Goal: Information Seeking & Learning: Find specific fact

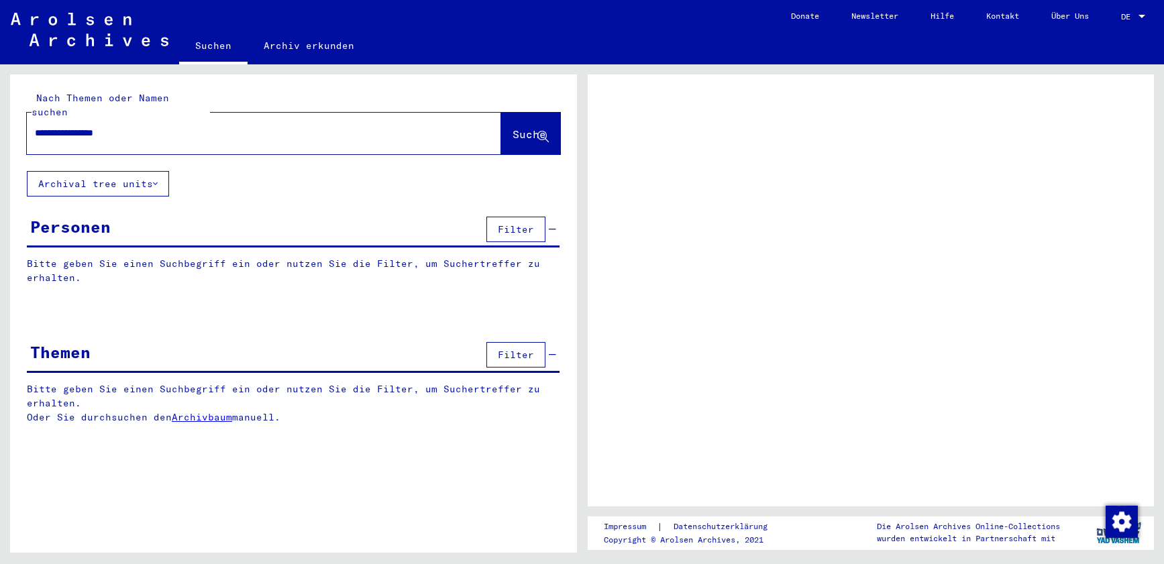
type input "**********"
click at [523, 132] on button "Suche" at bounding box center [530, 134] width 59 height 42
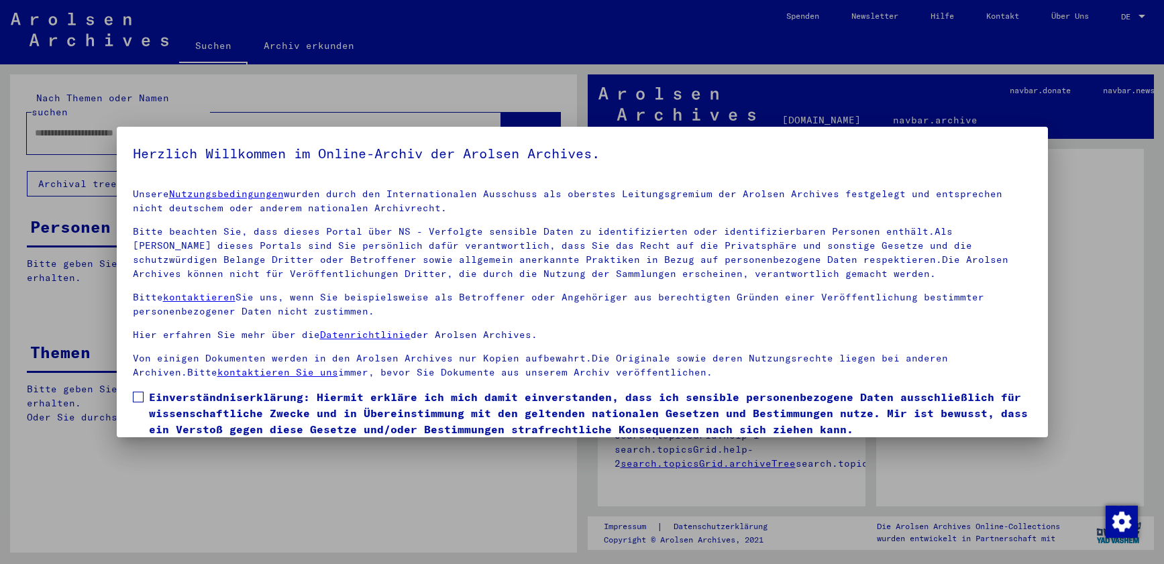
drag, startPoint x: 136, startPoint y: 398, endPoint x: 155, endPoint y: 396, distance: 18.9
click at [136, 398] on span at bounding box center [138, 397] width 11 height 11
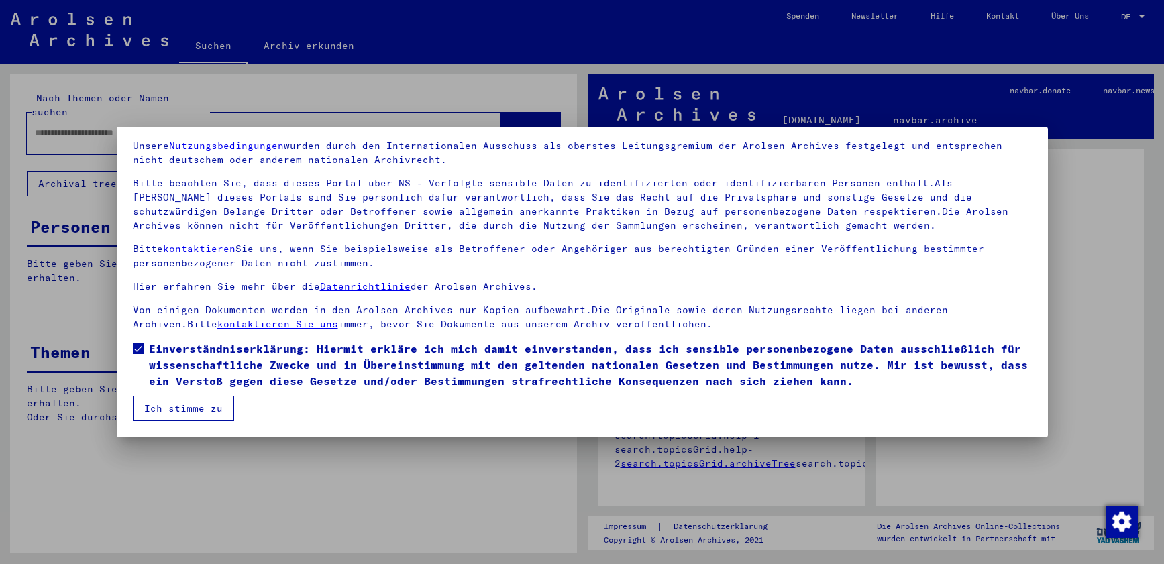
scroll to position [48, 0]
click at [193, 399] on button "Ich stimme zu" at bounding box center [183, 408] width 101 height 25
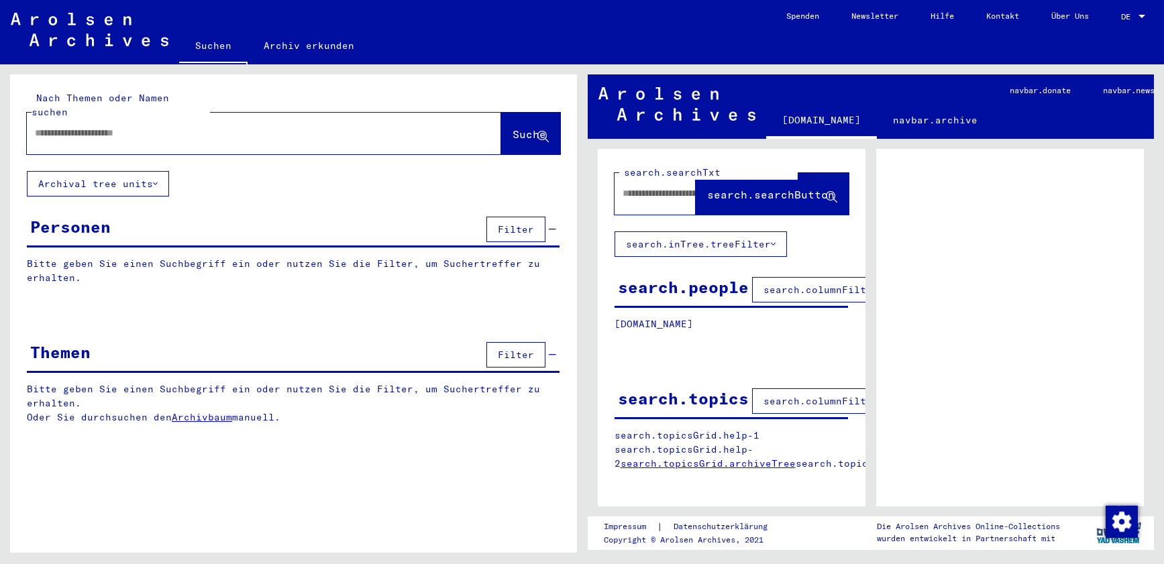
click at [111, 126] on input "text" at bounding box center [252, 133] width 434 height 14
paste input "**********"
type input "**********"
click at [512, 127] on span "Suche" at bounding box center [529, 133] width 34 height 13
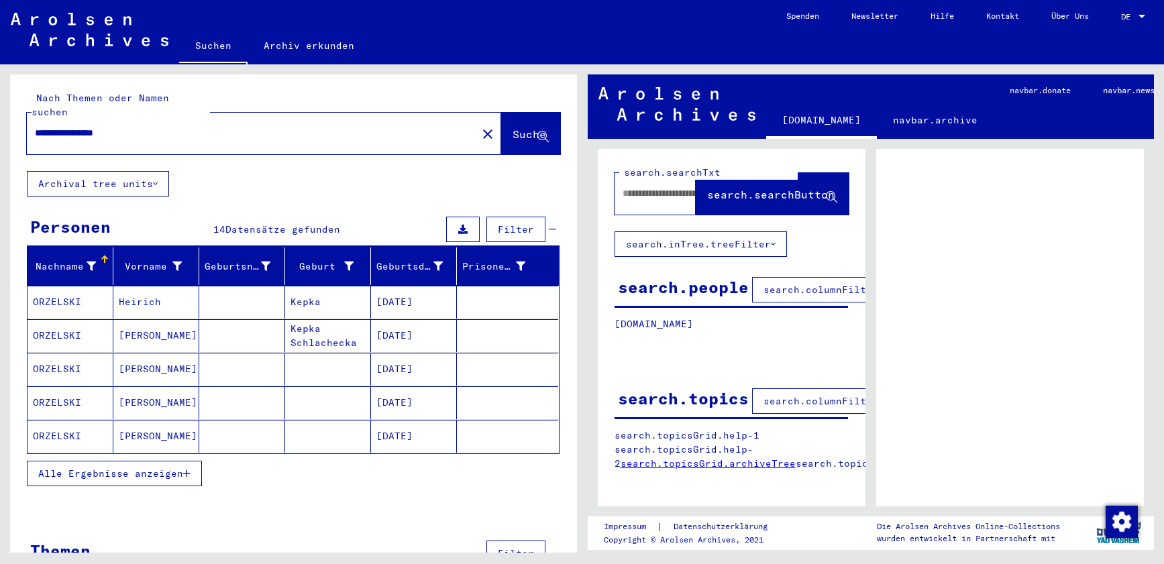
click at [410, 288] on mat-cell "[DATE]" at bounding box center [414, 302] width 86 height 33
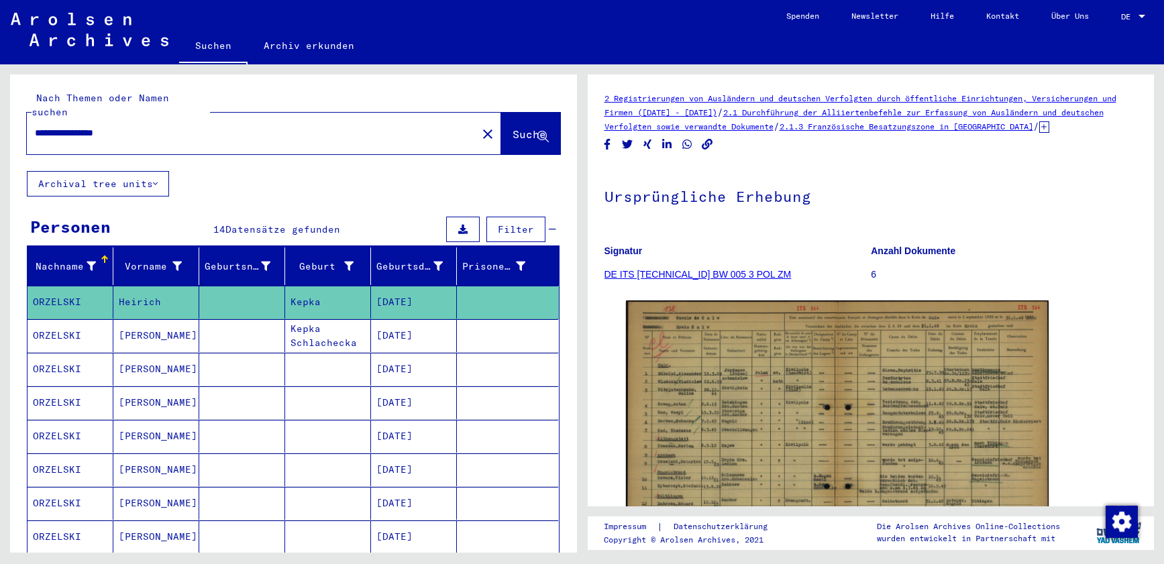
click at [404, 319] on mat-cell "[DATE]" at bounding box center [414, 335] width 86 height 33
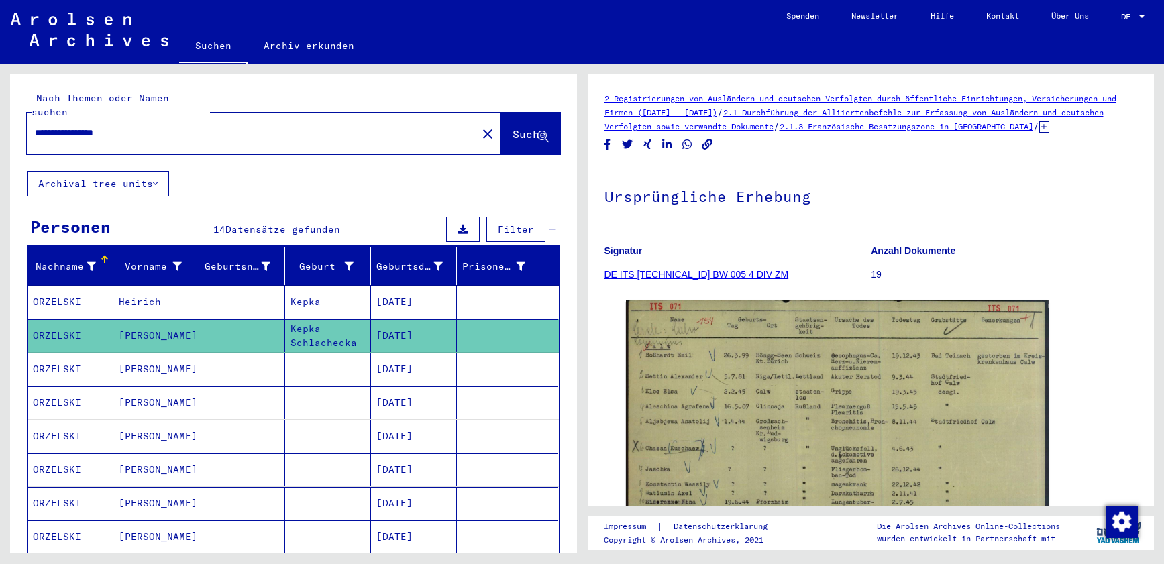
click at [413, 354] on mat-cell "[DATE]" at bounding box center [414, 369] width 86 height 33
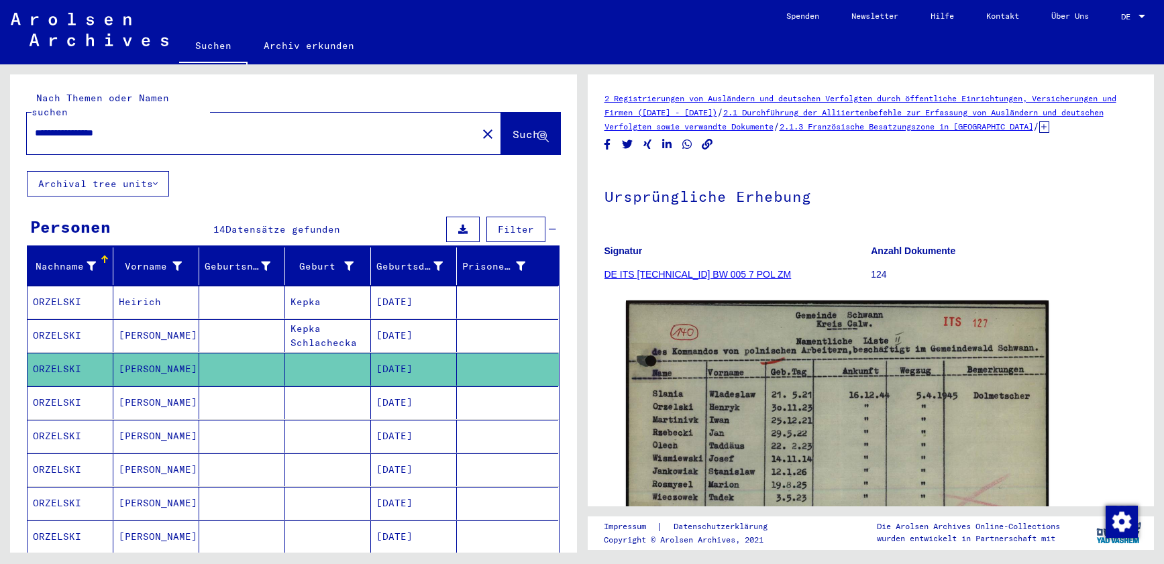
click at [404, 391] on mat-cell "[DATE]" at bounding box center [414, 402] width 86 height 33
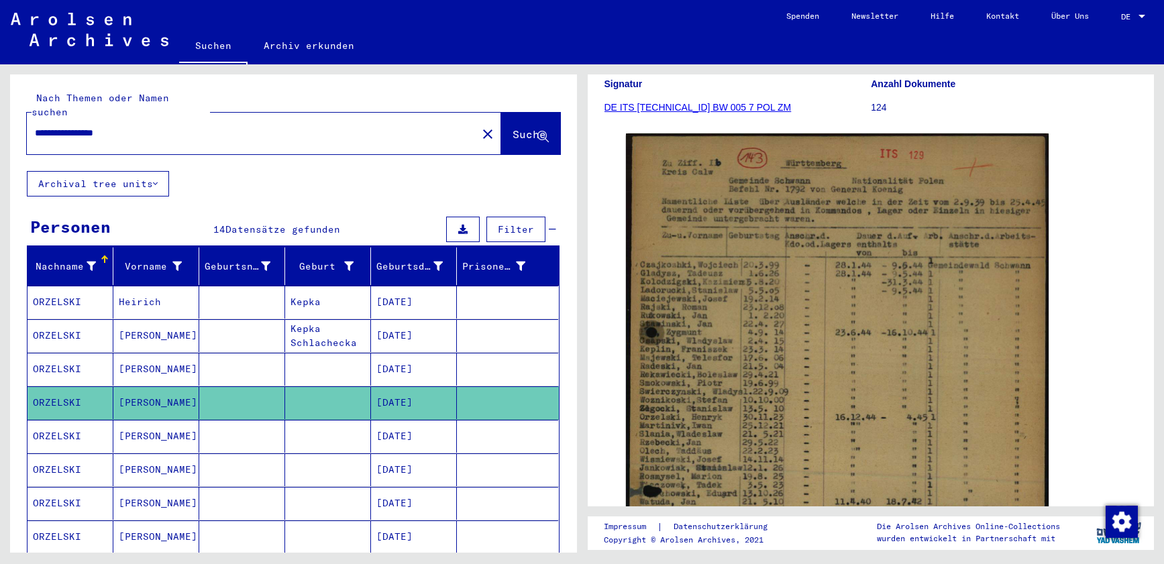
scroll to position [169, 0]
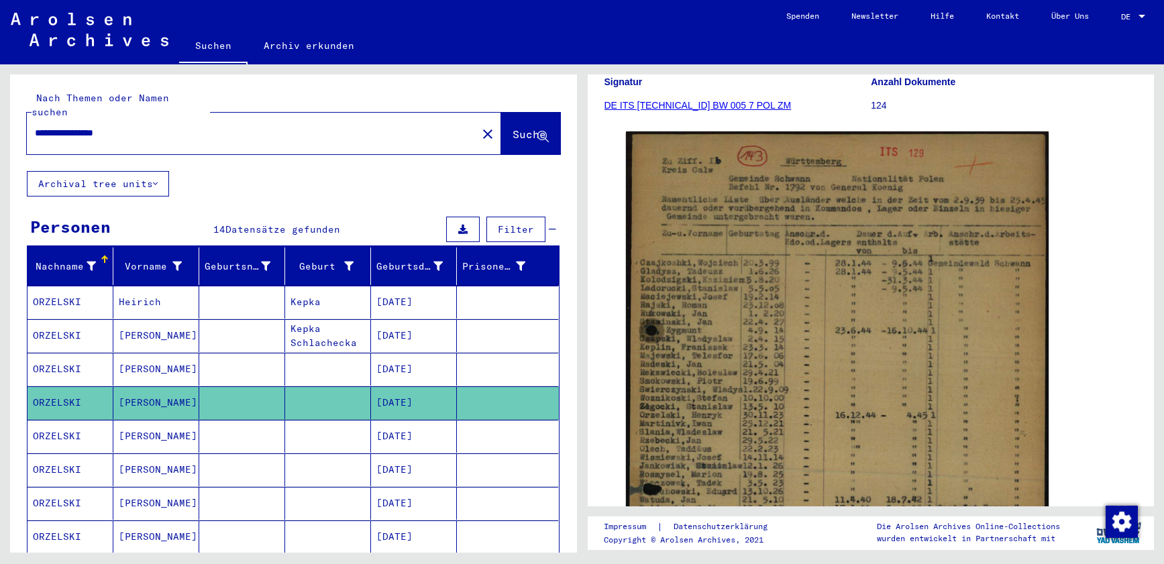
drag, startPoint x: 388, startPoint y: 421, endPoint x: 404, endPoint y: 423, distance: 16.2
click at [388, 421] on mat-cell "[DATE]" at bounding box center [414, 436] width 86 height 33
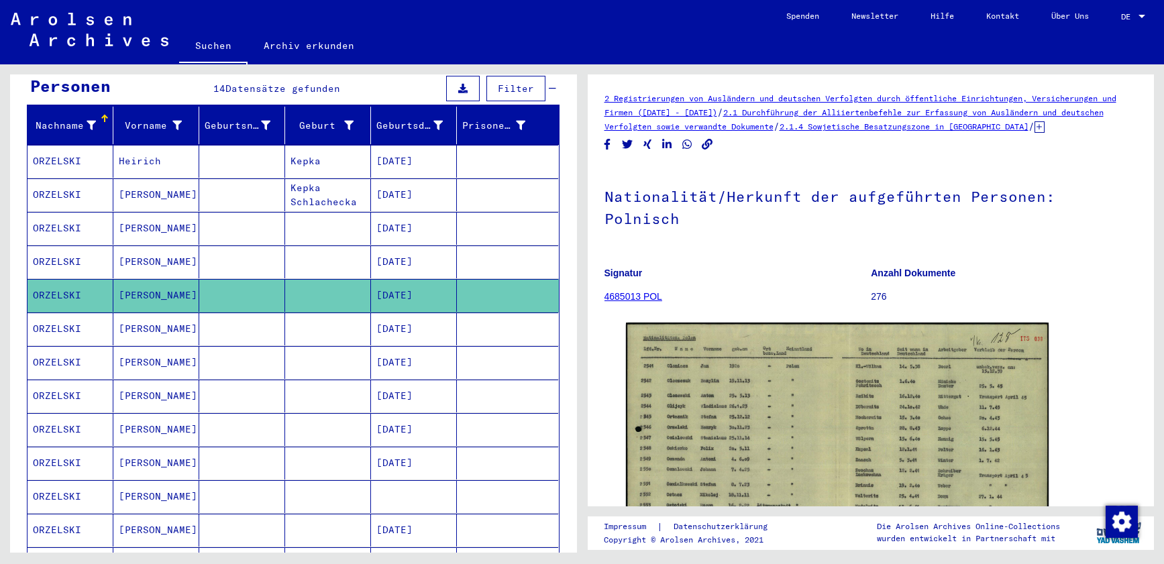
scroll to position [143, 0]
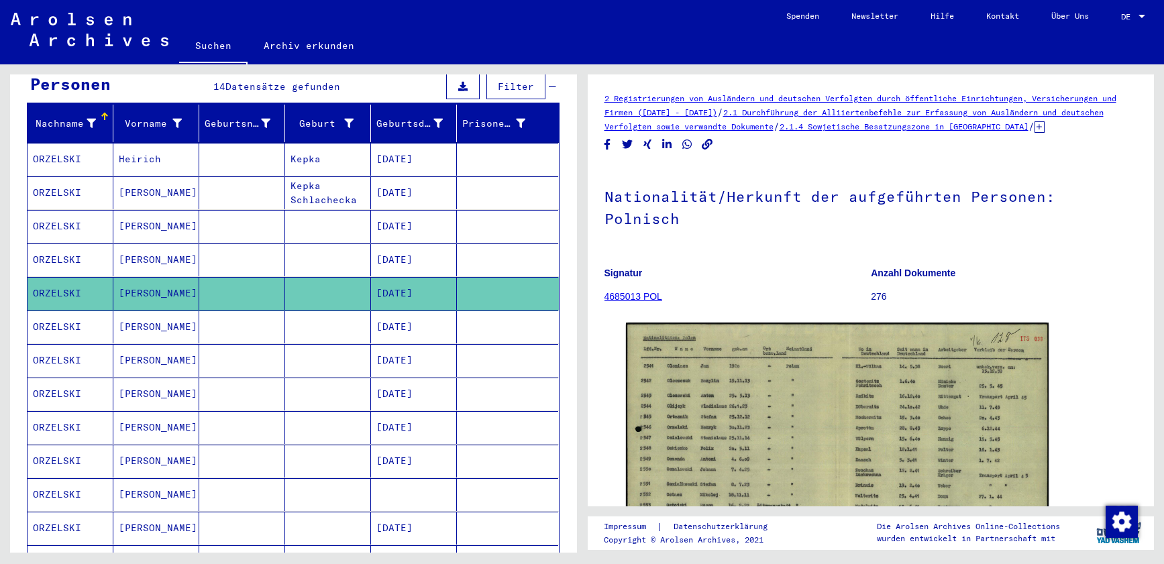
drag, startPoint x: 421, startPoint y: 316, endPoint x: 421, endPoint y: 323, distance: 6.7
click at [421, 315] on mat-cell "[DATE]" at bounding box center [414, 327] width 86 height 33
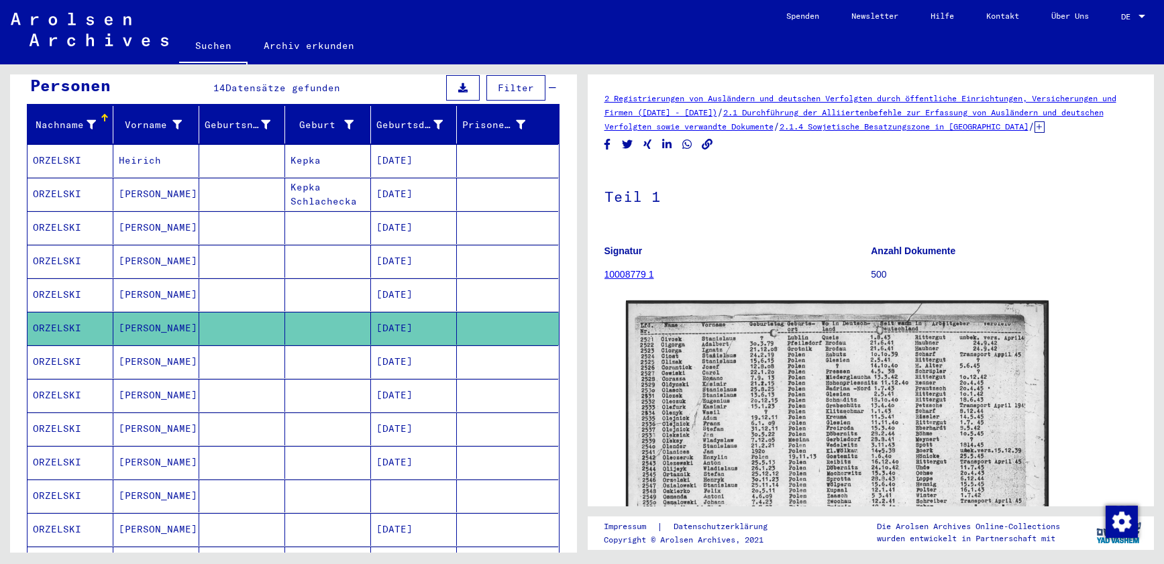
click at [419, 351] on mat-cell "[DATE]" at bounding box center [414, 361] width 86 height 33
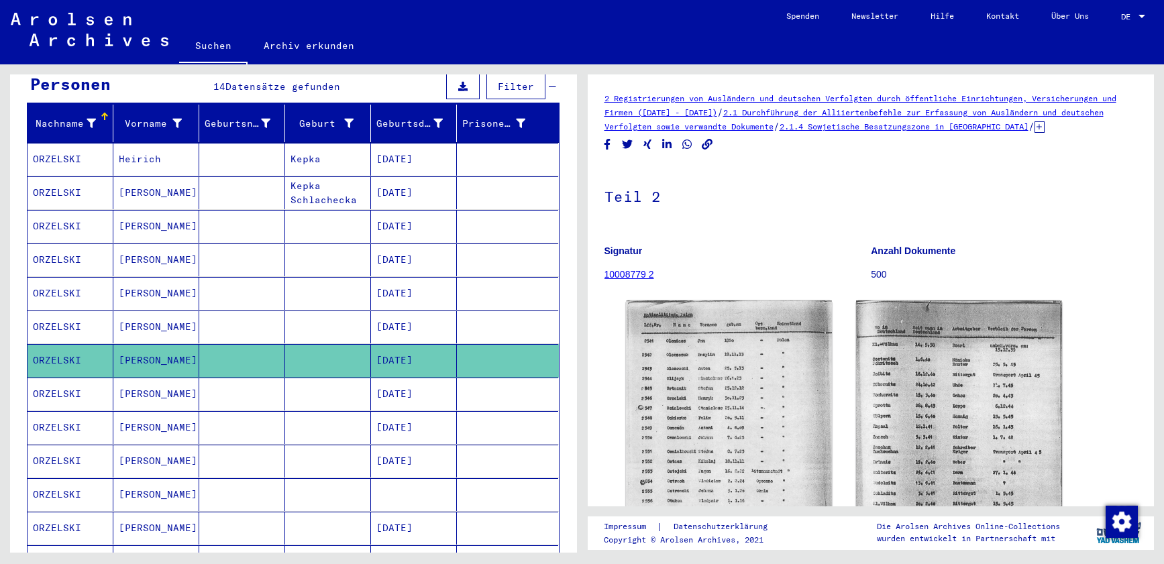
click at [415, 384] on mat-cell "[DATE]" at bounding box center [414, 394] width 86 height 33
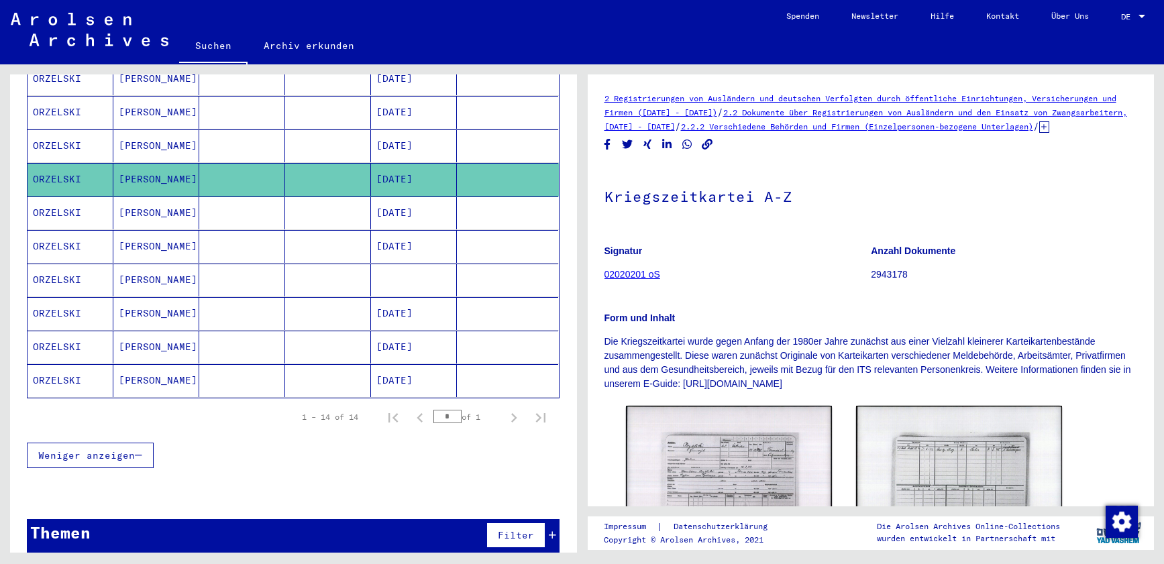
scroll to position [359, 0]
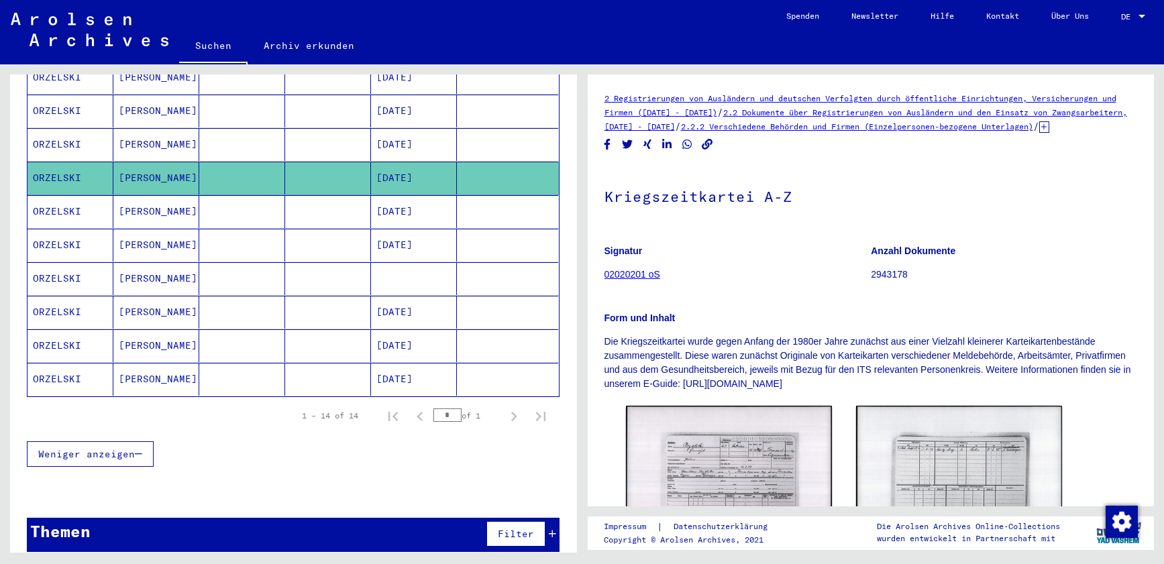
click at [423, 195] on mat-cell "[DATE]" at bounding box center [414, 211] width 86 height 33
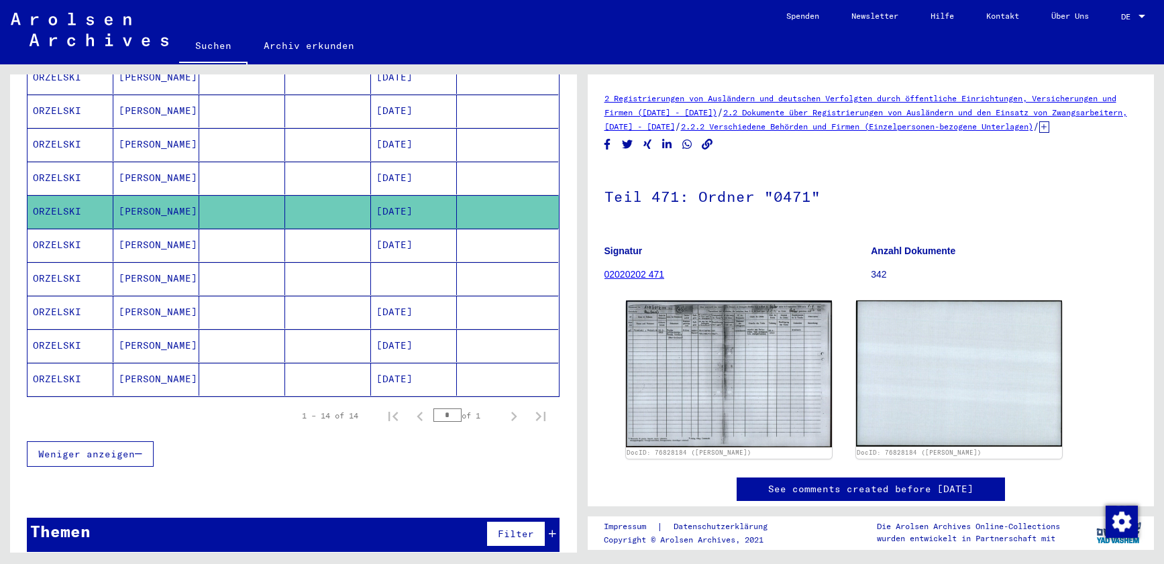
click at [417, 234] on mat-cell "[DATE]" at bounding box center [414, 245] width 86 height 33
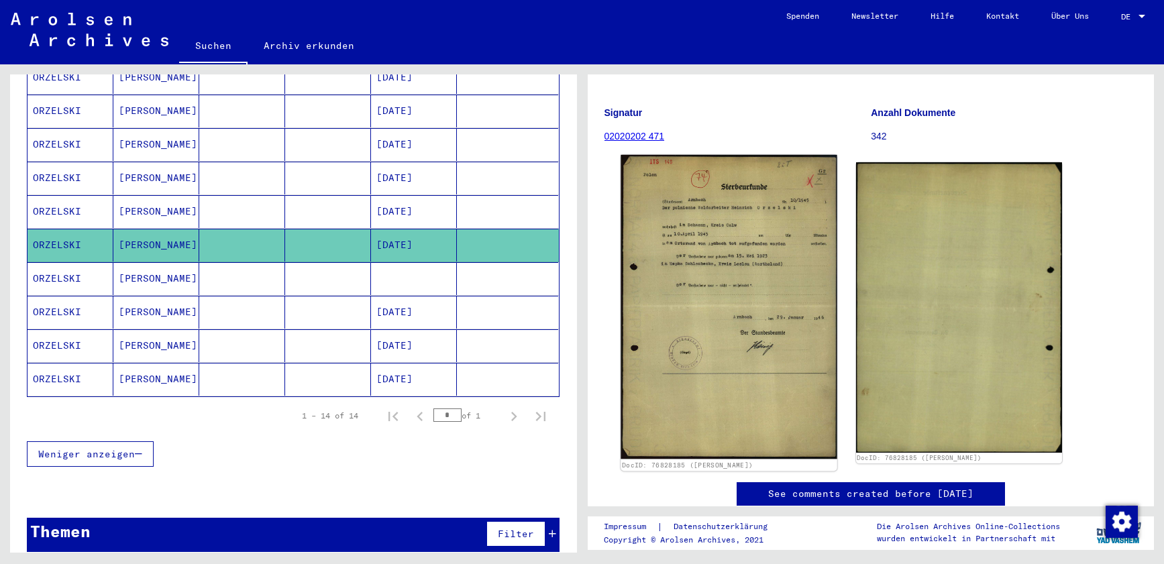
scroll to position [141, 0]
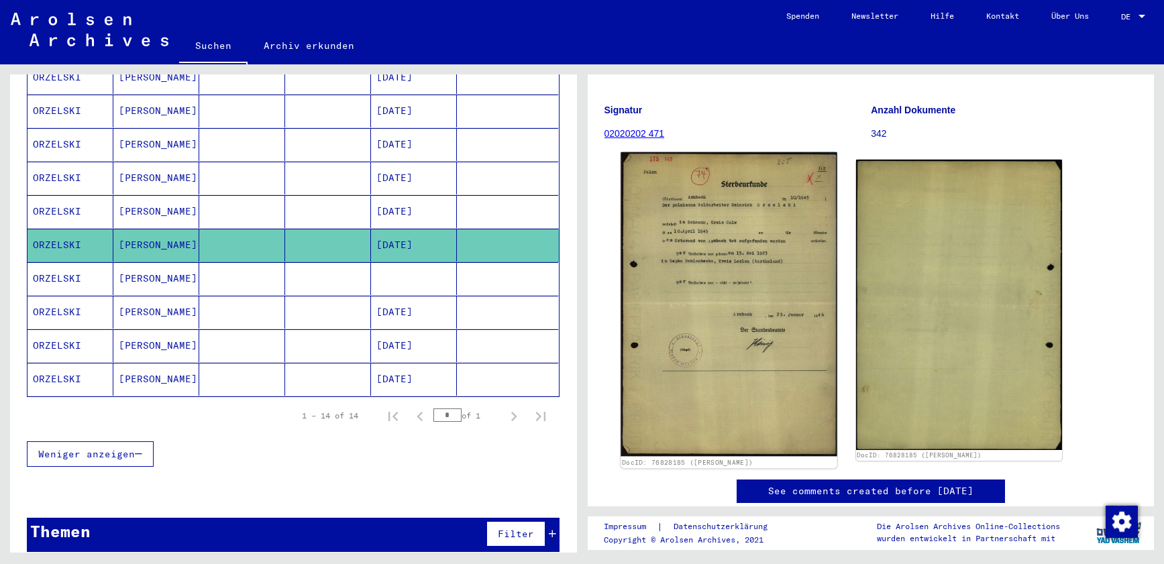
click at [744, 283] on img at bounding box center [728, 304] width 217 height 304
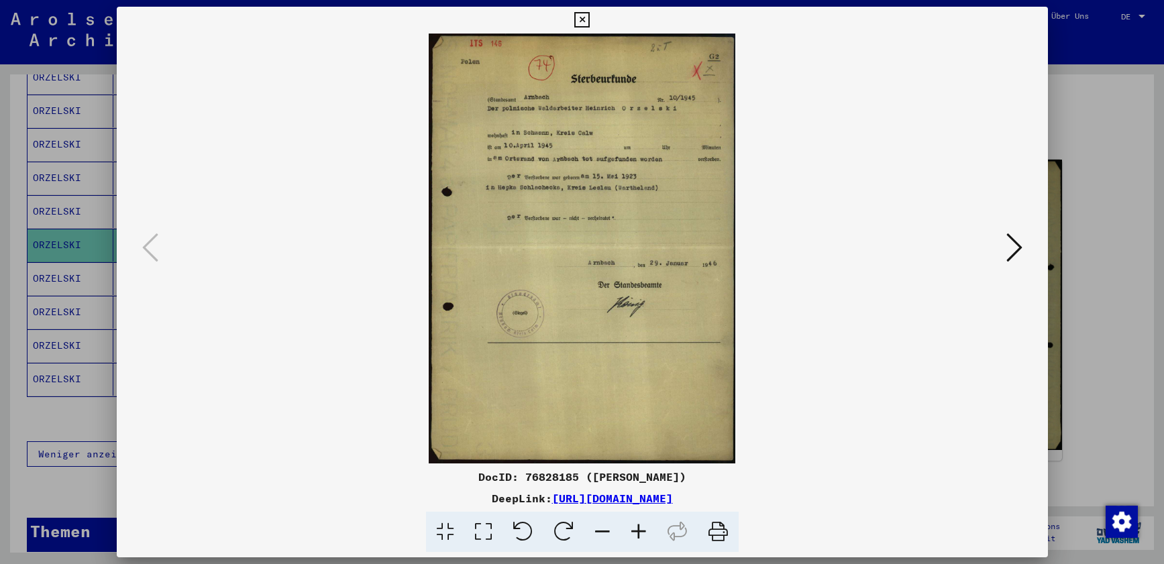
click at [590, 20] on icon at bounding box center [581, 20] width 15 height 16
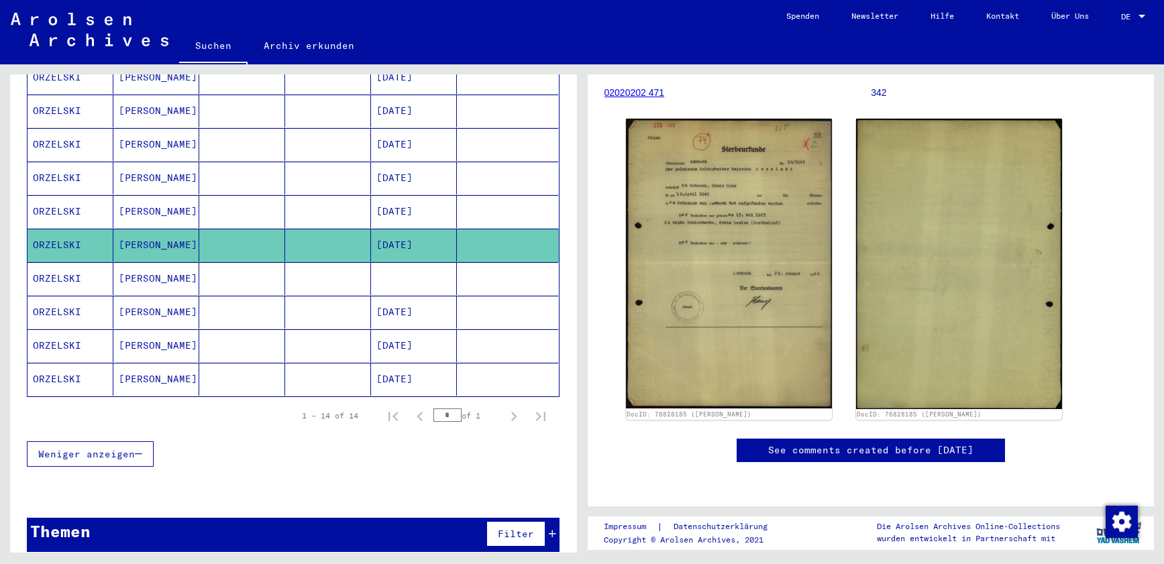
scroll to position [245, 0]
